Goal: Task Accomplishment & Management: Manage account settings

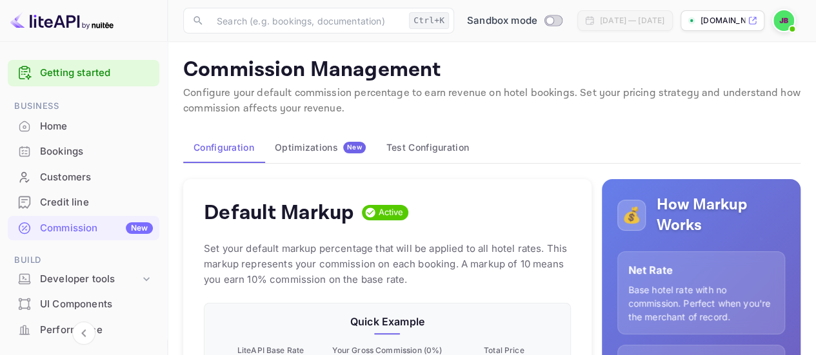
scroll to position [219, 356]
click at [6, 44] on div at bounding box center [83, 48] width 167 height 13
click at [4, 84] on div "Getting started Business Home Bookings Customers Credit line Commission New Bui…" at bounding box center [83, 342] width 167 height 575
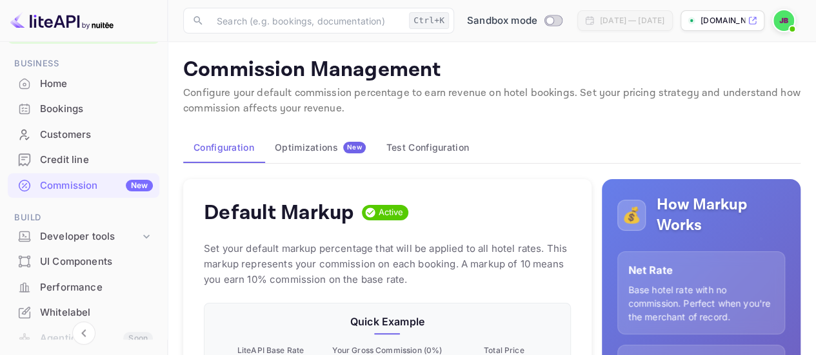
scroll to position [0, 0]
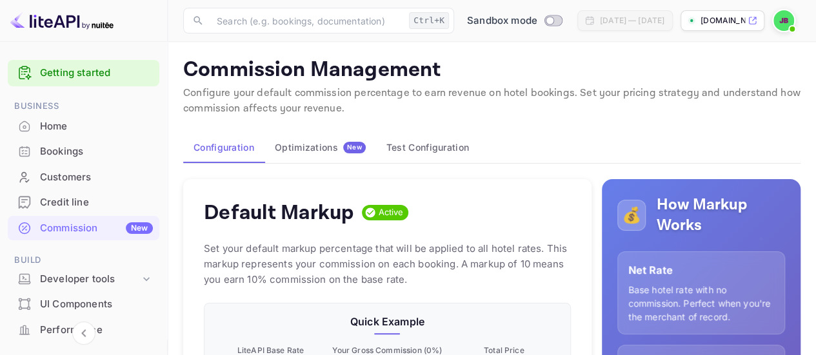
click at [788, 28] on span at bounding box center [791, 29] width 13 height 13
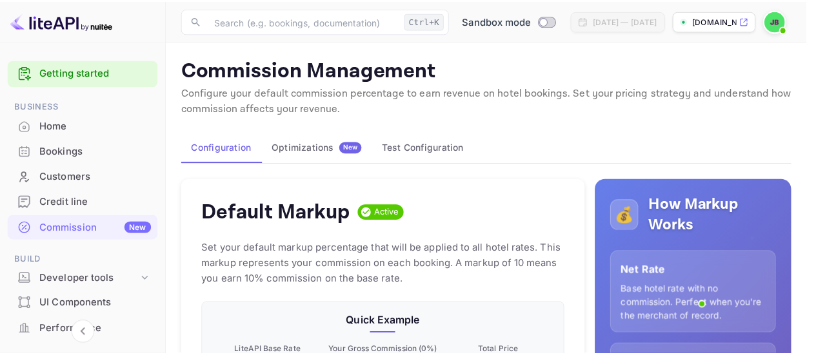
scroll to position [10, 10]
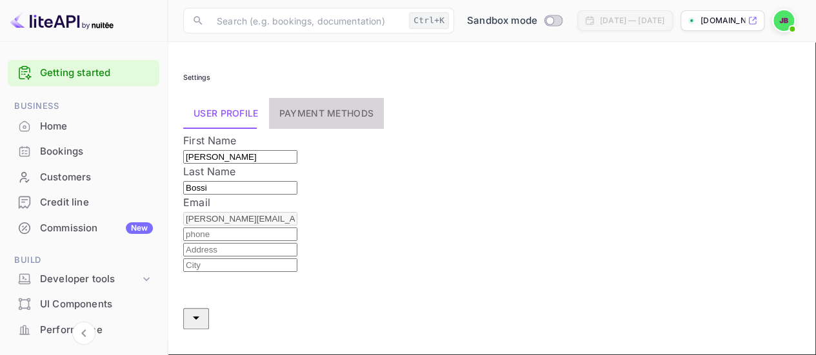
click at [328, 114] on button "Payment methods" at bounding box center [326, 113] width 115 height 31
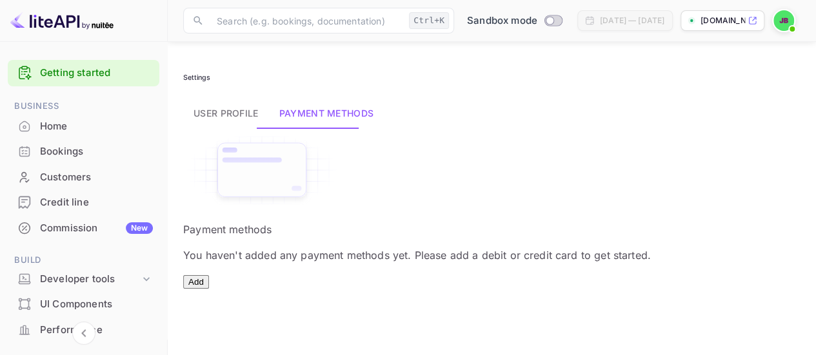
scroll to position [137, 0]
click at [209, 275] on button "Add" at bounding box center [196, 282] width 26 height 14
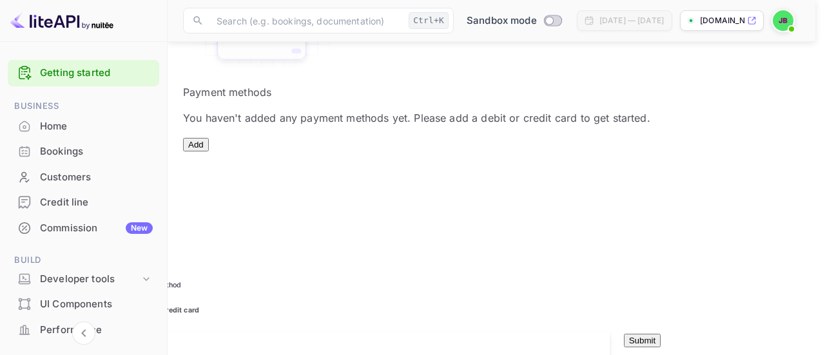
click at [118, 233] on icon "close" at bounding box center [110, 240] width 15 height 15
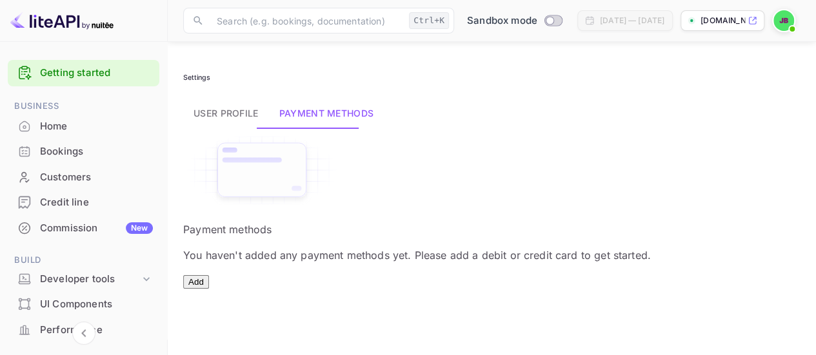
click at [79, 194] on div "Credit line" at bounding box center [84, 202] width 152 height 25
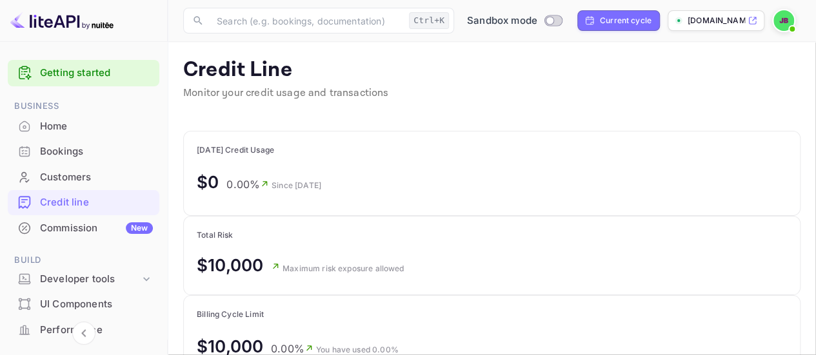
scroll to position [151, 126]
click at [115, 173] on div "Customers" at bounding box center [96, 177] width 113 height 15
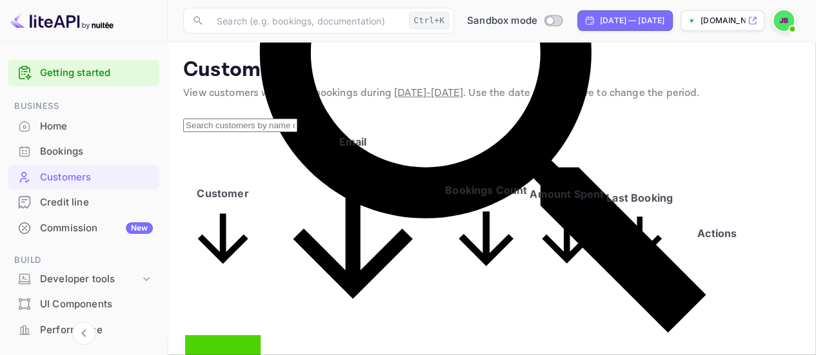
scroll to position [12, 0]
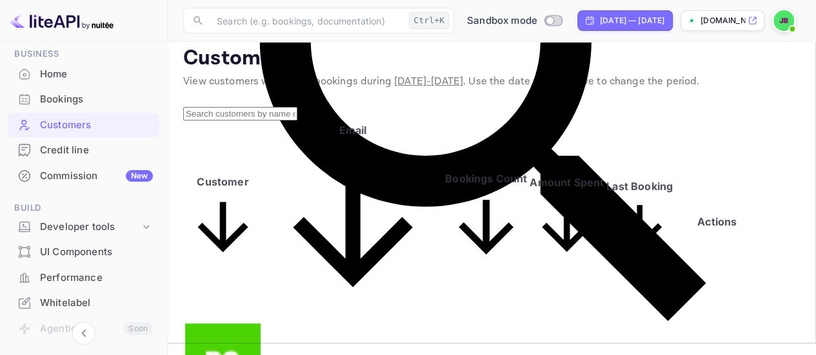
scroll to position [0, 0]
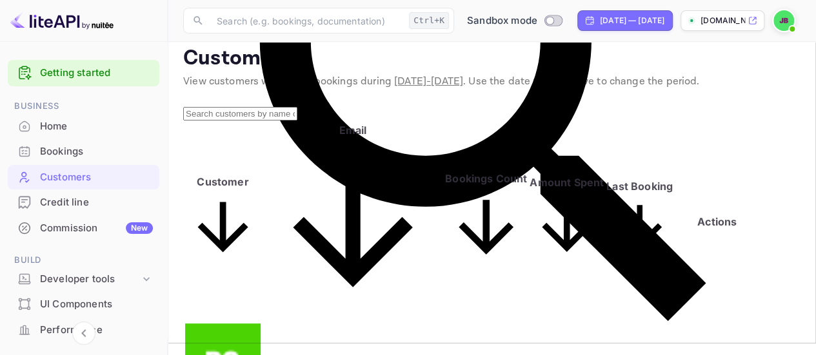
click at [90, 119] on div "Home" at bounding box center [96, 126] width 113 height 15
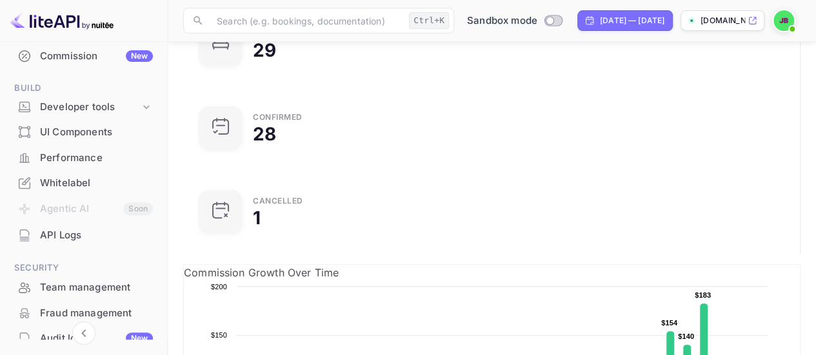
scroll to position [193, 0]
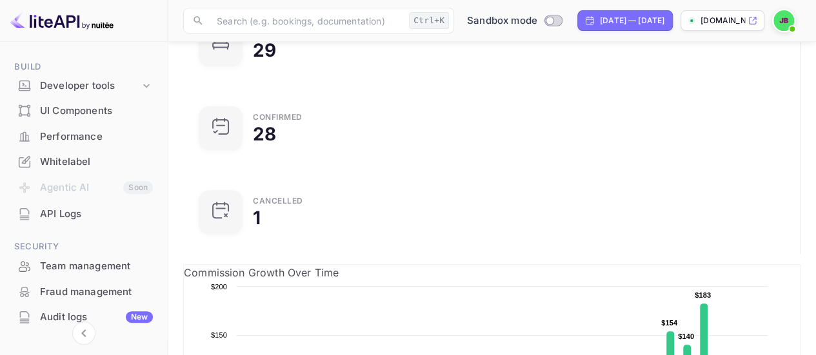
click at [92, 217] on div "API Logs" at bounding box center [96, 214] width 113 height 15
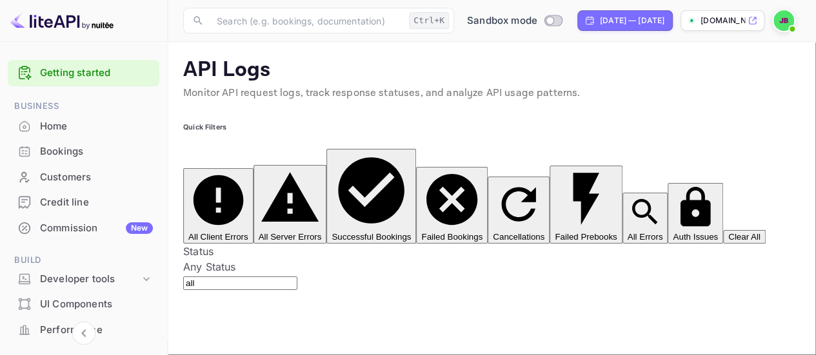
click at [83, 119] on div "Home" at bounding box center [96, 126] width 113 height 15
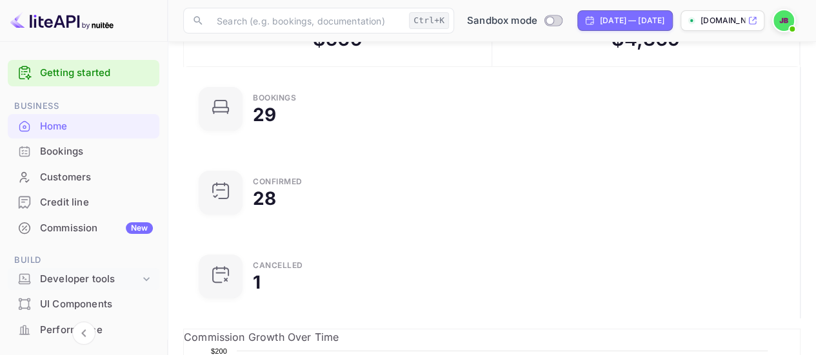
click at [55, 285] on div "Developer tools" at bounding box center [90, 279] width 100 height 15
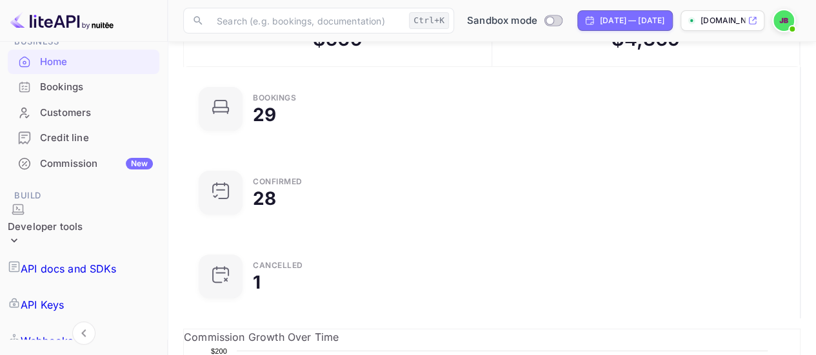
click at [95, 287] on link "API Keys" at bounding box center [84, 305] width 152 height 36
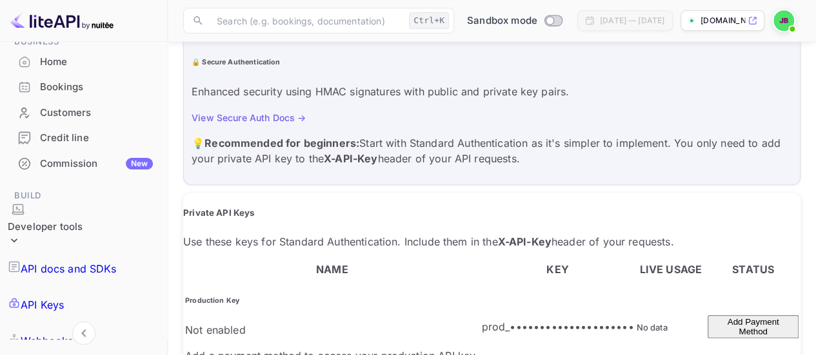
click at [771, 315] on button "Add Payment Method" at bounding box center [752, 326] width 91 height 23
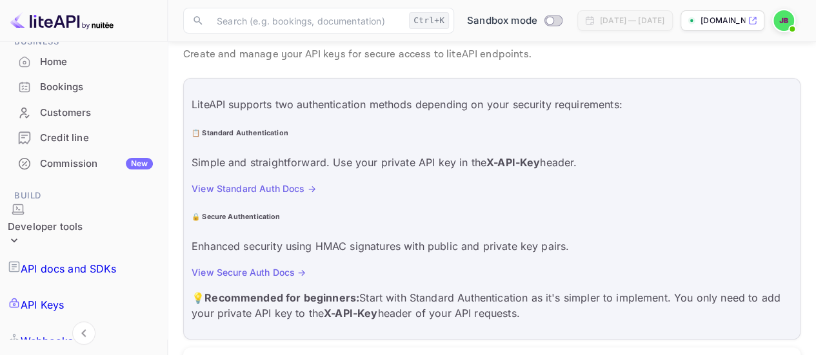
scroll to position [26, 0]
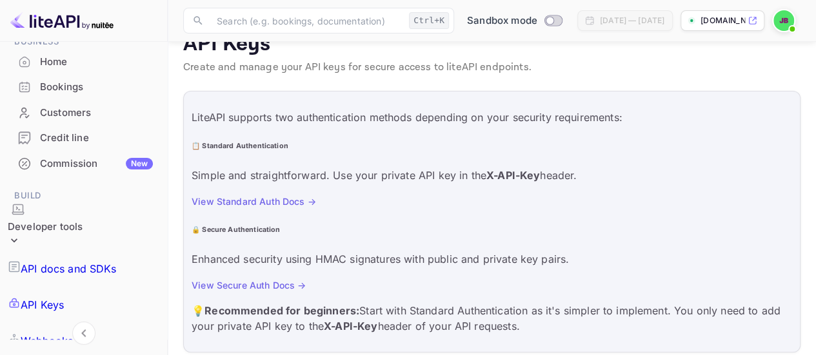
click at [792, 63] on p "Create and manage your API keys for secure access to liteAPI endpoints." at bounding box center [491, 67] width 617 height 15
